Goal: Task Accomplishment & Management: Manage account settings

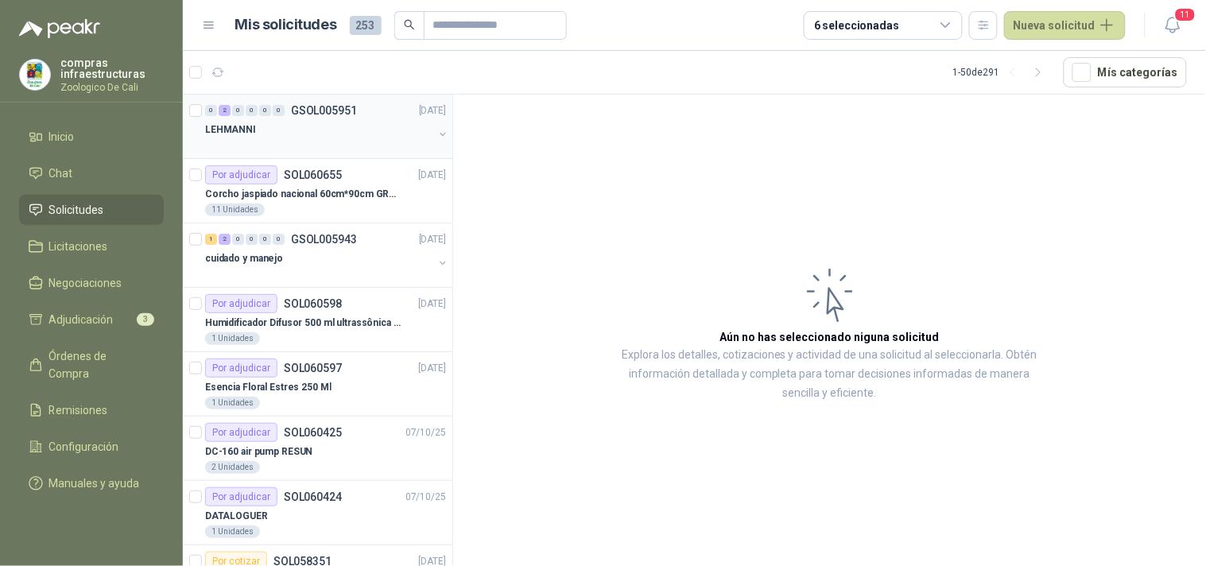
click at [322, 139] on div at bounding box center [319, 145] width 228 height 13
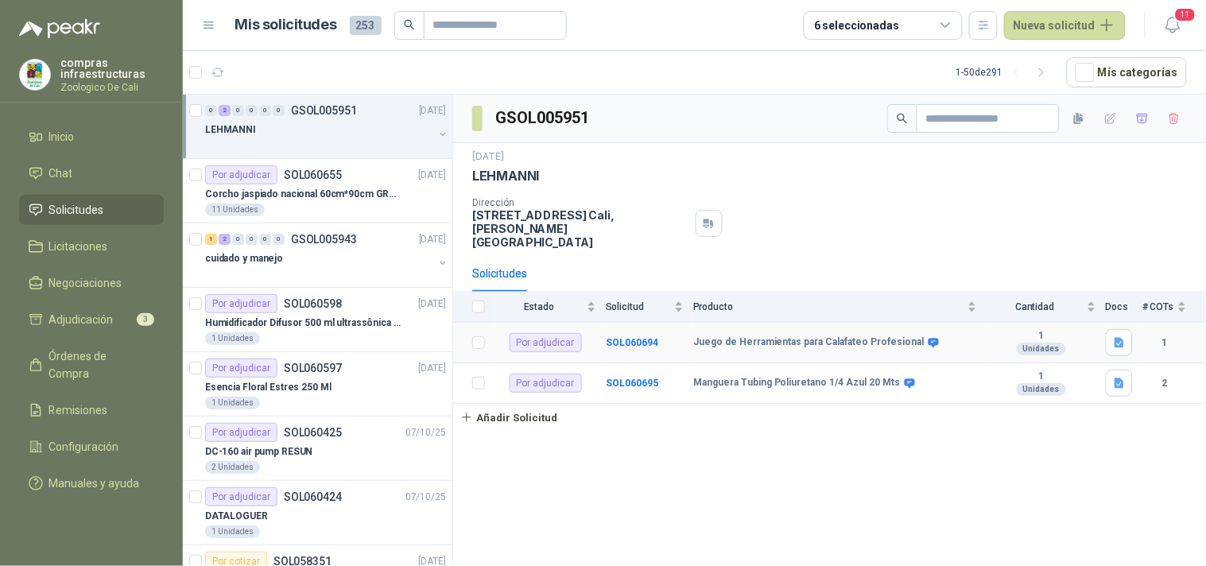
click at [565, 333] on div "Por adjudicar" at bounding box center [545, 342] width 72 height 19
click at [1113, 336] on icon "button" at bounding box center [1120, 343] width 14 height 14
click at [636, 337] on b "SOL060694" at bounding box center [632, 342] width 52 height 11
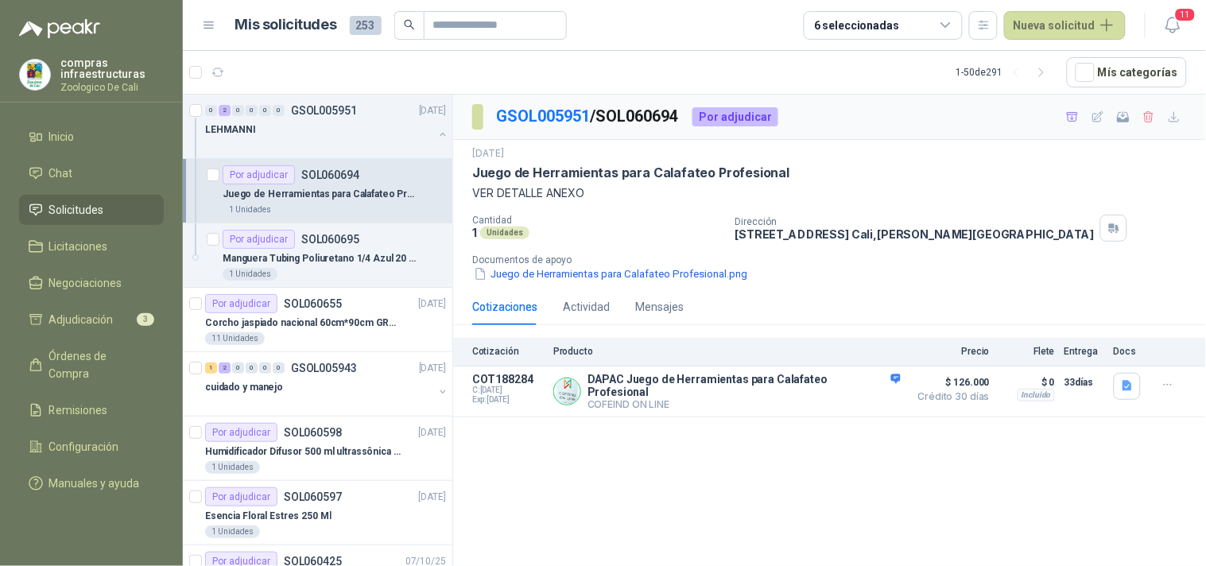
click at [712, 431] on div "GSOL005951 / SOL060694 Por adjudicar 10 oct, 2025 Juego de Herramientas para Ca…" at bounding box center [829, 333] width 753 height 477
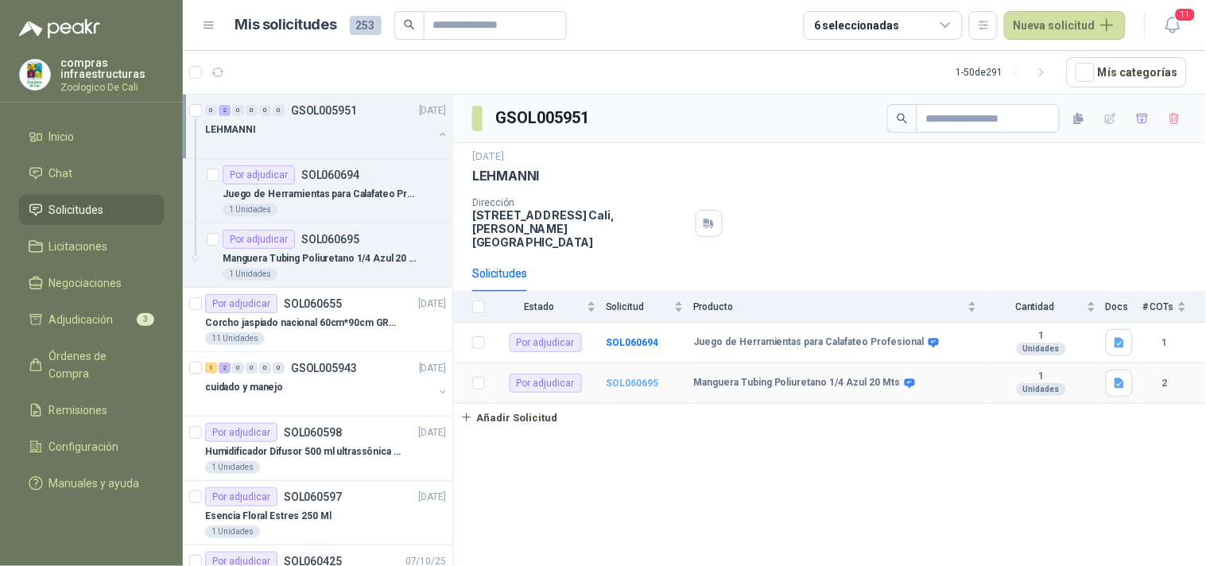
click at [644, 377] on b "SOL060695" at bounding box center [632, 382] width 52 height 11
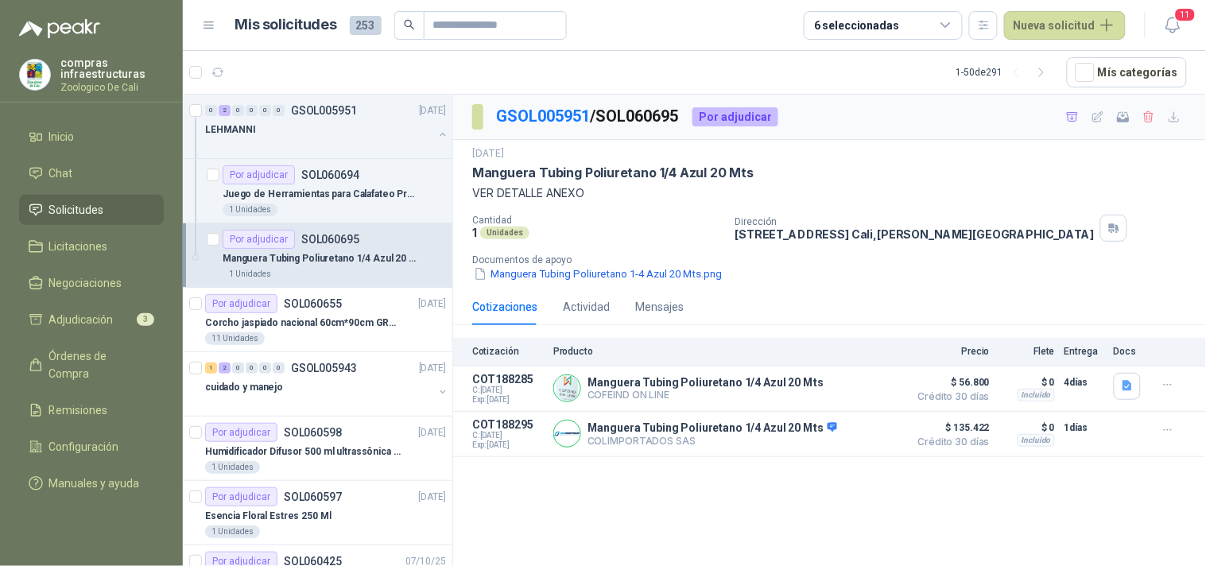
click at [669, 474] on div "GSOL005951 / SOL060695 Por adjudicar 10 oct, 2025 Manguera Tubing Poliuretano 1…" at bounding box center [829, 333] width 753 height 477
click at [658, 439] on p "COLIMPORTADOS SAS" at bounding box center [712, 441] width 250 height 12
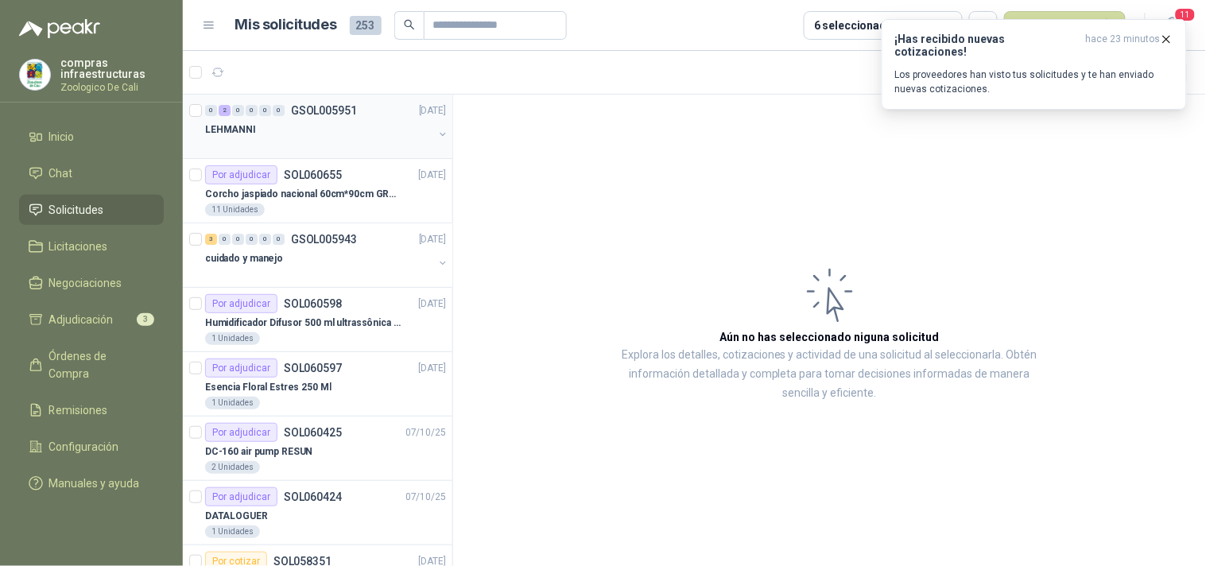
click at [300, 134] on div "LEHMANNI" at bounding box center [319, 129] width 228 height 19
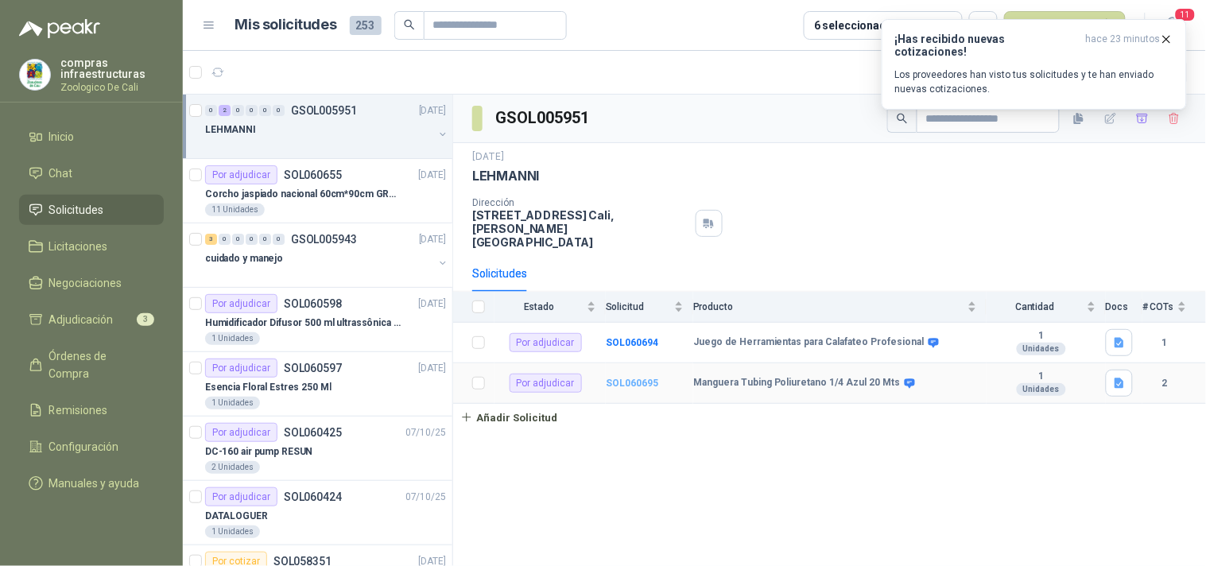
click at [625, 377] on b "SOL060695" at bounding box center [632, 382] width 52 height 11
